Goal: Task Accomplishment & Management: Use online tool/utility

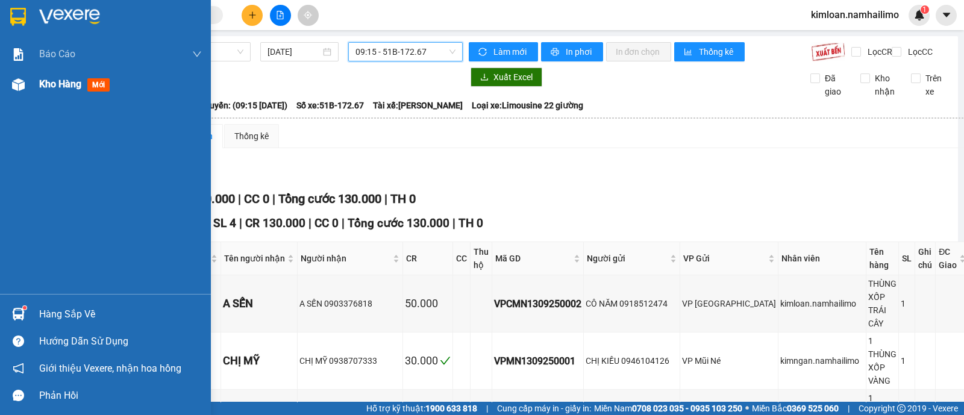
click at [81, 84] on span "Kho hàng" at bounding box center [60, 83] width 42 height 11
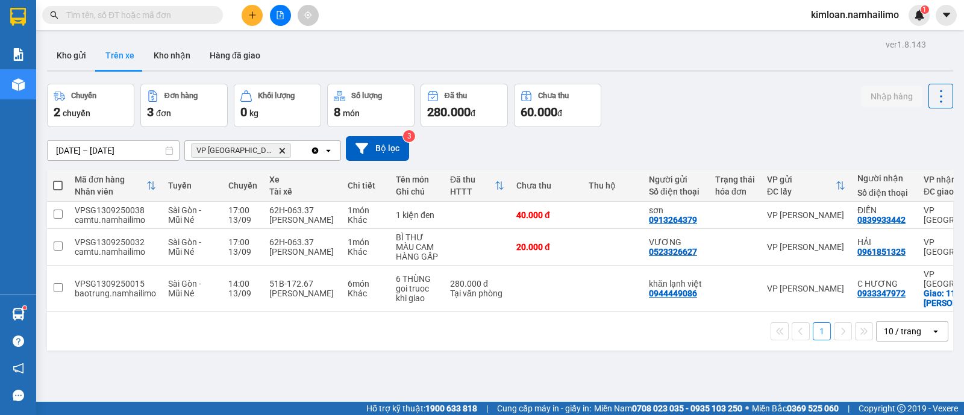
drag, startPoint x: 662, startPoint y: 305, endPoint x: 710, endPoint y: 305, distance: 48.2
click at [710, 305] on div "Mã đơn hàng Nhân viên Tuyến Chuyến Xe Tài xế Chi tiết Tên món Ghi chú Đã thu HT…" at bounding box center [500, 260] width 906 height 181
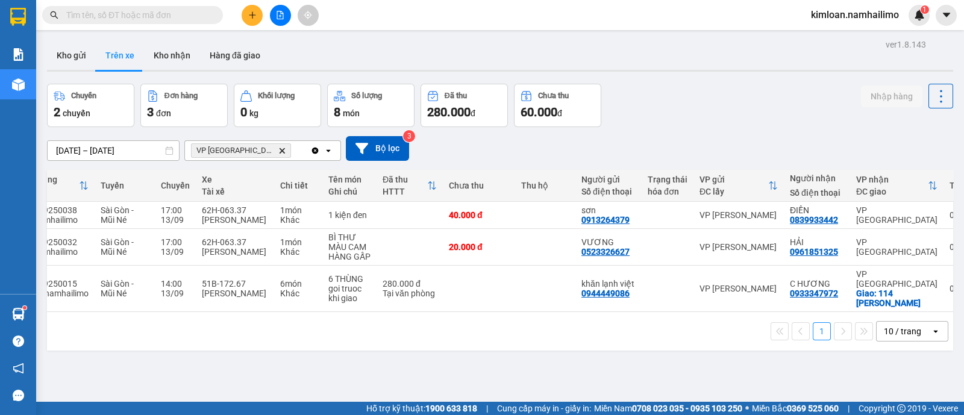
scroll to position [0, 66]
click at [80, 64] on button "Kho gửi" at bounding box center [71, 55] width 49 height 29
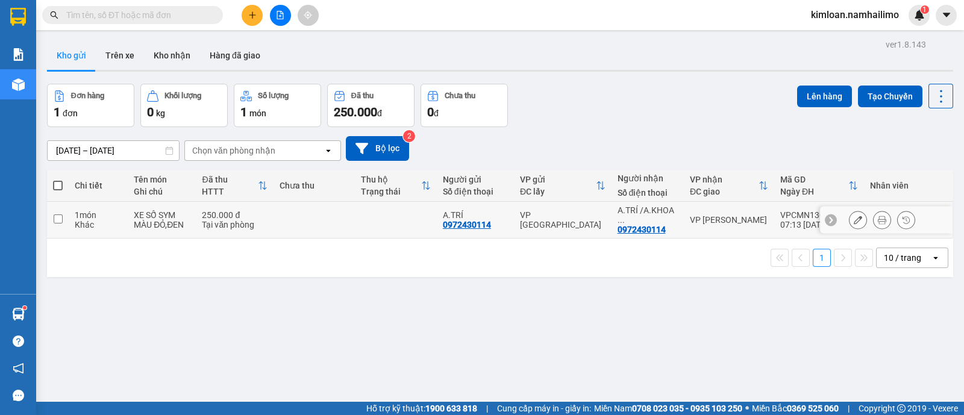
click at [59, 217] on input "checkbox" at bounding box center [58, 218] width 9 height 9
checkbox input "true"
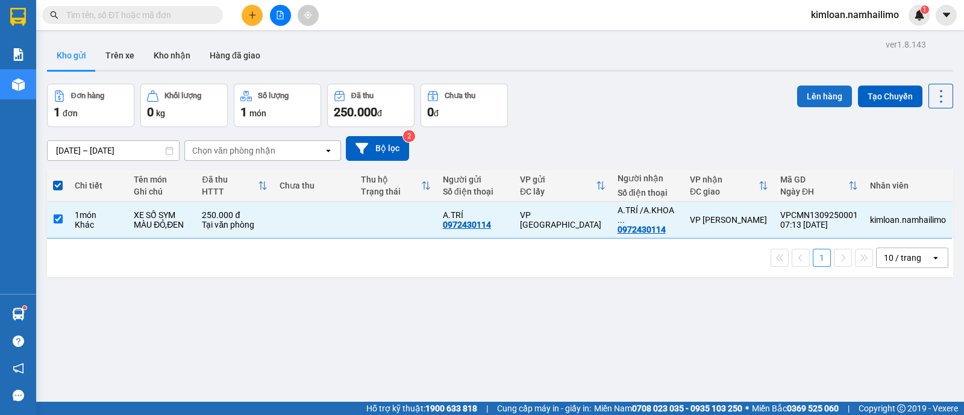
click at [830, 95] on button "Lên hàng" at bounding box center [824, 97] width 55 height 22
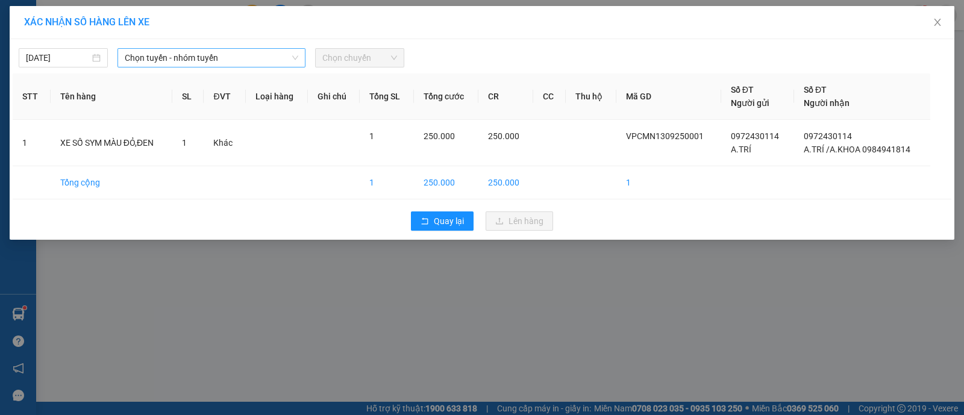
click at [217, 57] on span "Chọn tuyến - nhóm tuyến" at bounding box center [212, 58] width 174 height 18
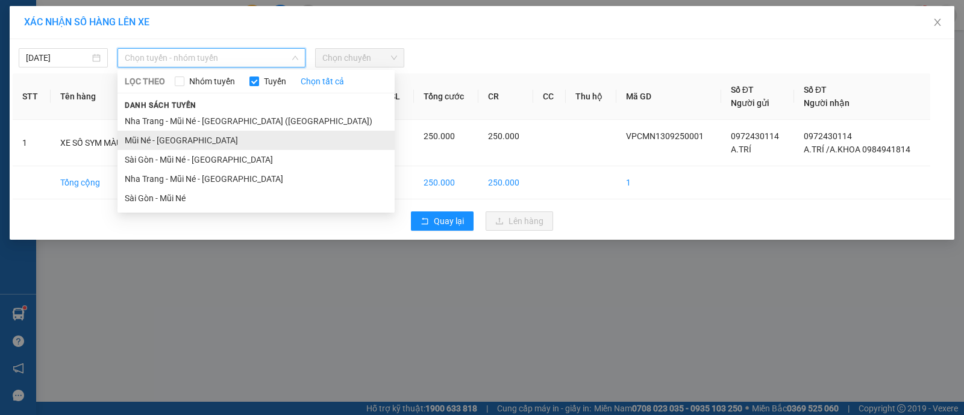
click at [196, 136] on li "Mũi Né - [GEOGRAPHIC_DATA]" at bounding box center [255, 140] width 277 height 19
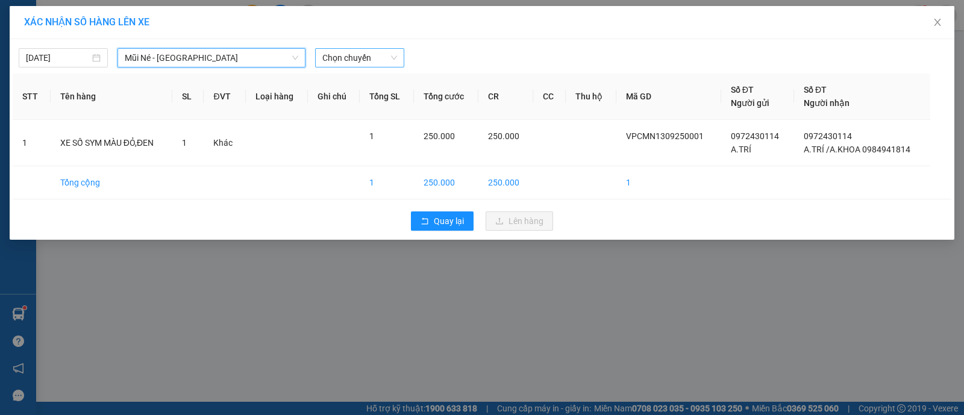
click at [373, 51] on span "Chọn chuyến" at bounding box center [359, 58] width 75 height 18
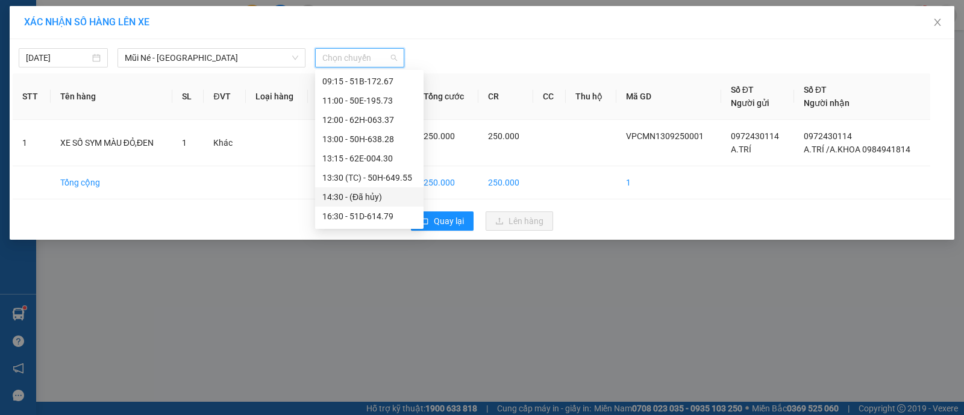
scroll to position [135, 0]
click at [346, 200] on div "18:00 - 62F-003.18" at bounding box center [369, 197] width 94 height 13
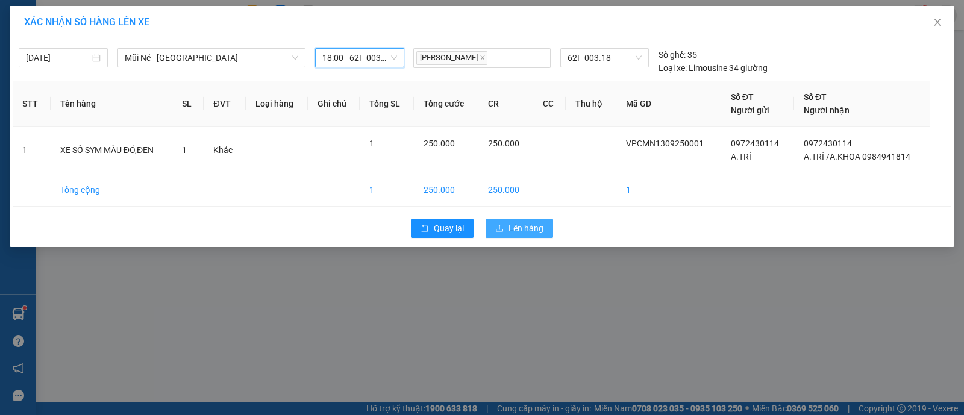
click at [545, 233] on button "Lên hàng" at bounding box center [519, 228] width 67 height 19
